Goal: Task Accomplishment & Management: Manage account settings

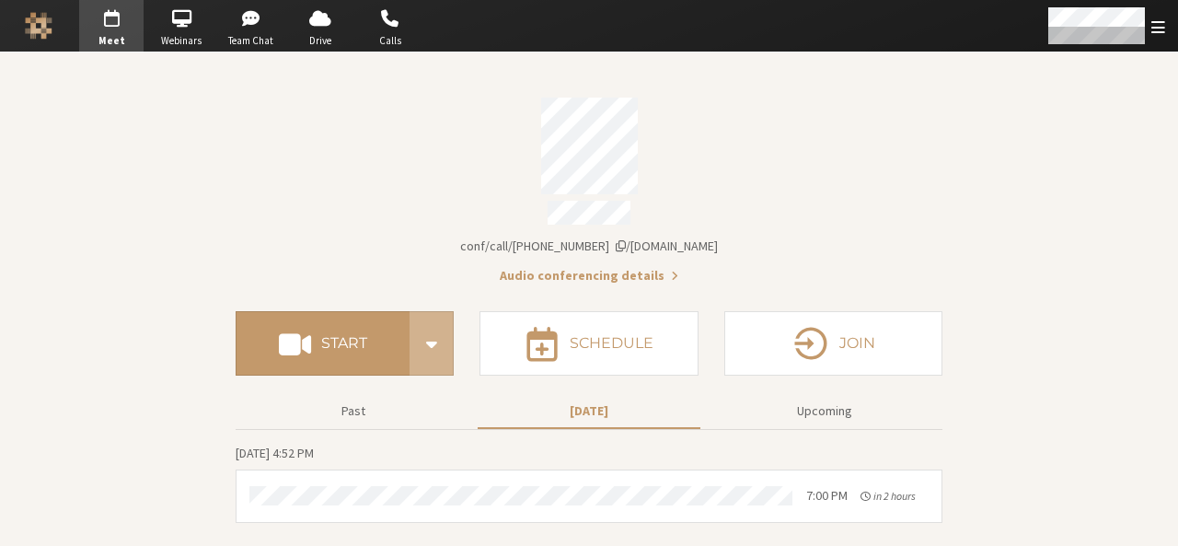
click at [515, 510] on li "7:00 PM in 2 hours" at bounding box center [589, 496] width 705 height 52
click at [1148, 32] on div "Open menu" at bounding box center [1105, 26] width 145 height 52
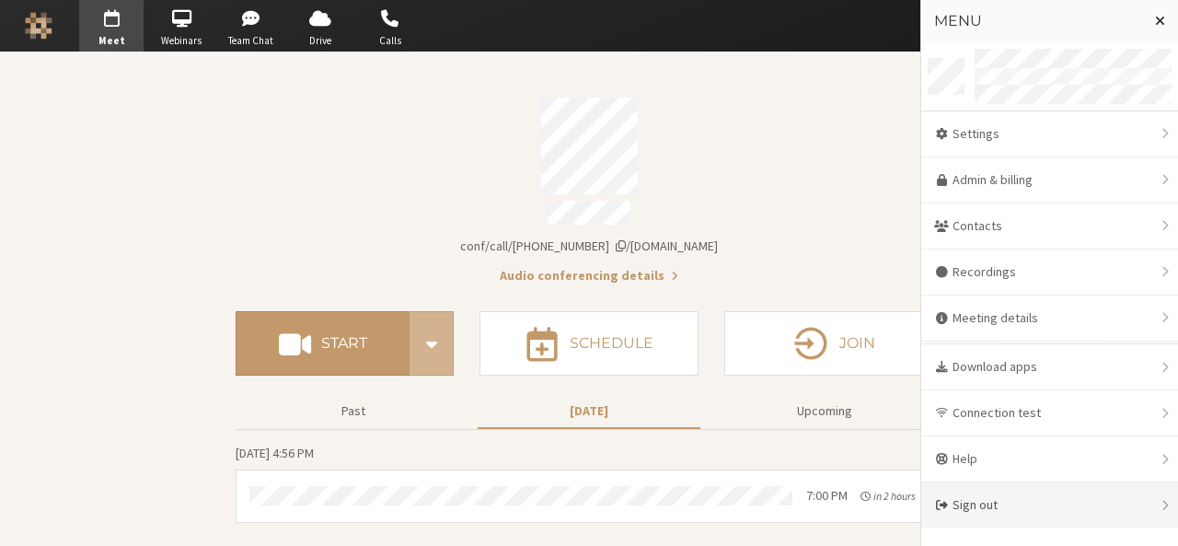
click at [1055, 496] on div "Sign out" at bounding box center [1049, 504] width 257 height 45
